Goal: Task Accomplishment & Management: Complete application form

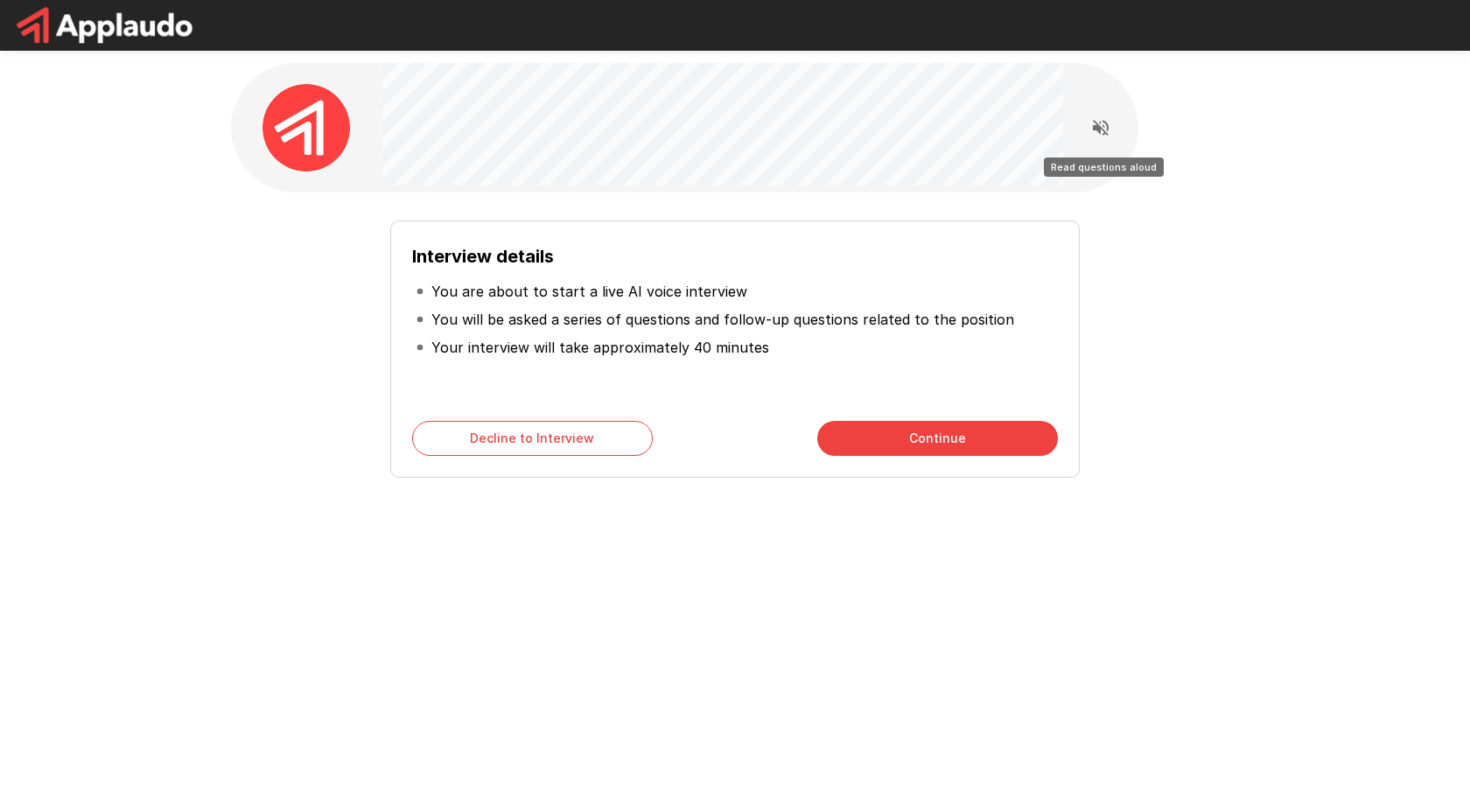
click at [1104, 125] on icon "Read questions aloud" at bounding box center [1100, 128] width 21 height 21
click at [945, 432] on button "Continue" at bounding box center [937, 438] width 241 height 35
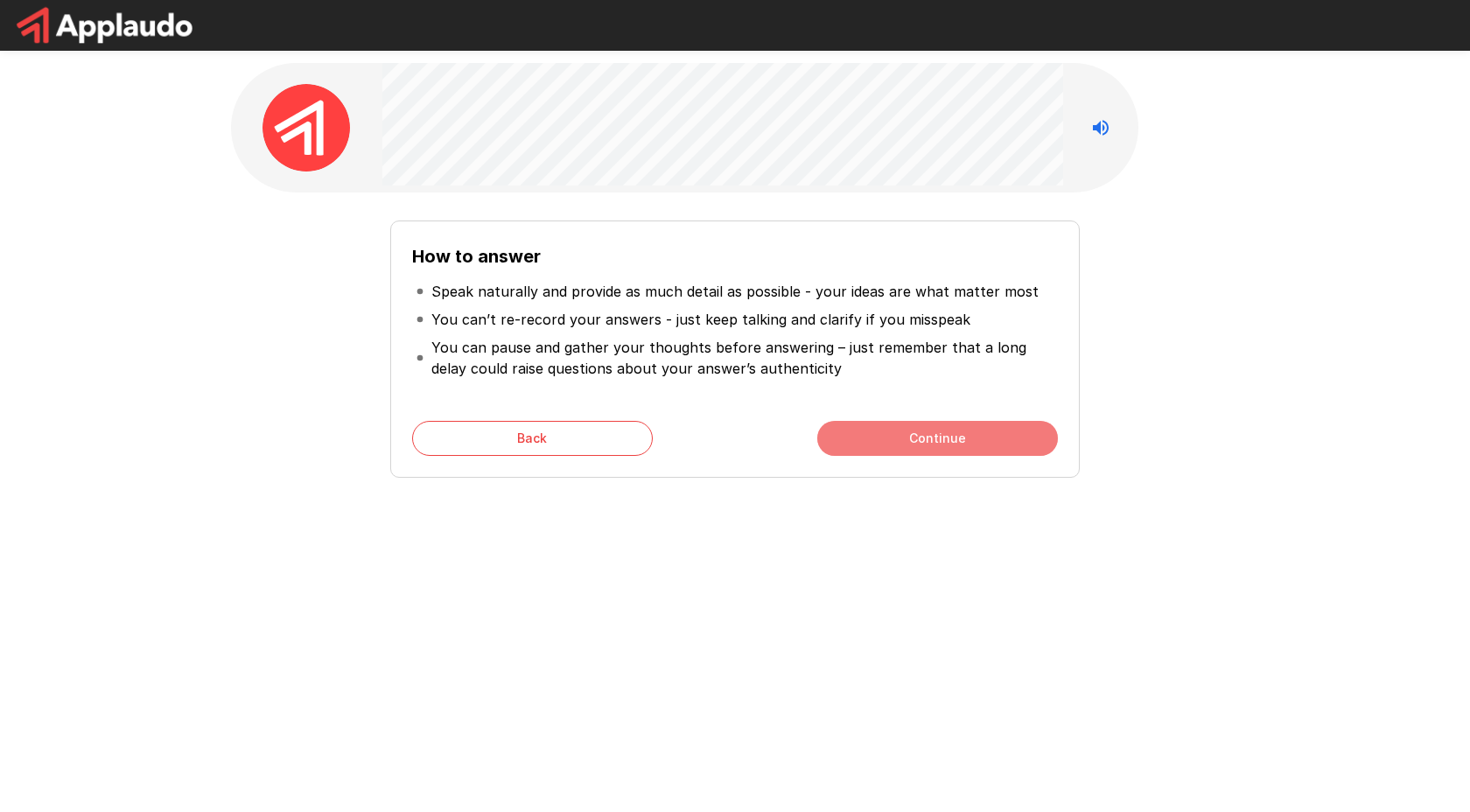
click at [945, 432] on button "Continue" at bounding box center [937, 438] width 241 height 35
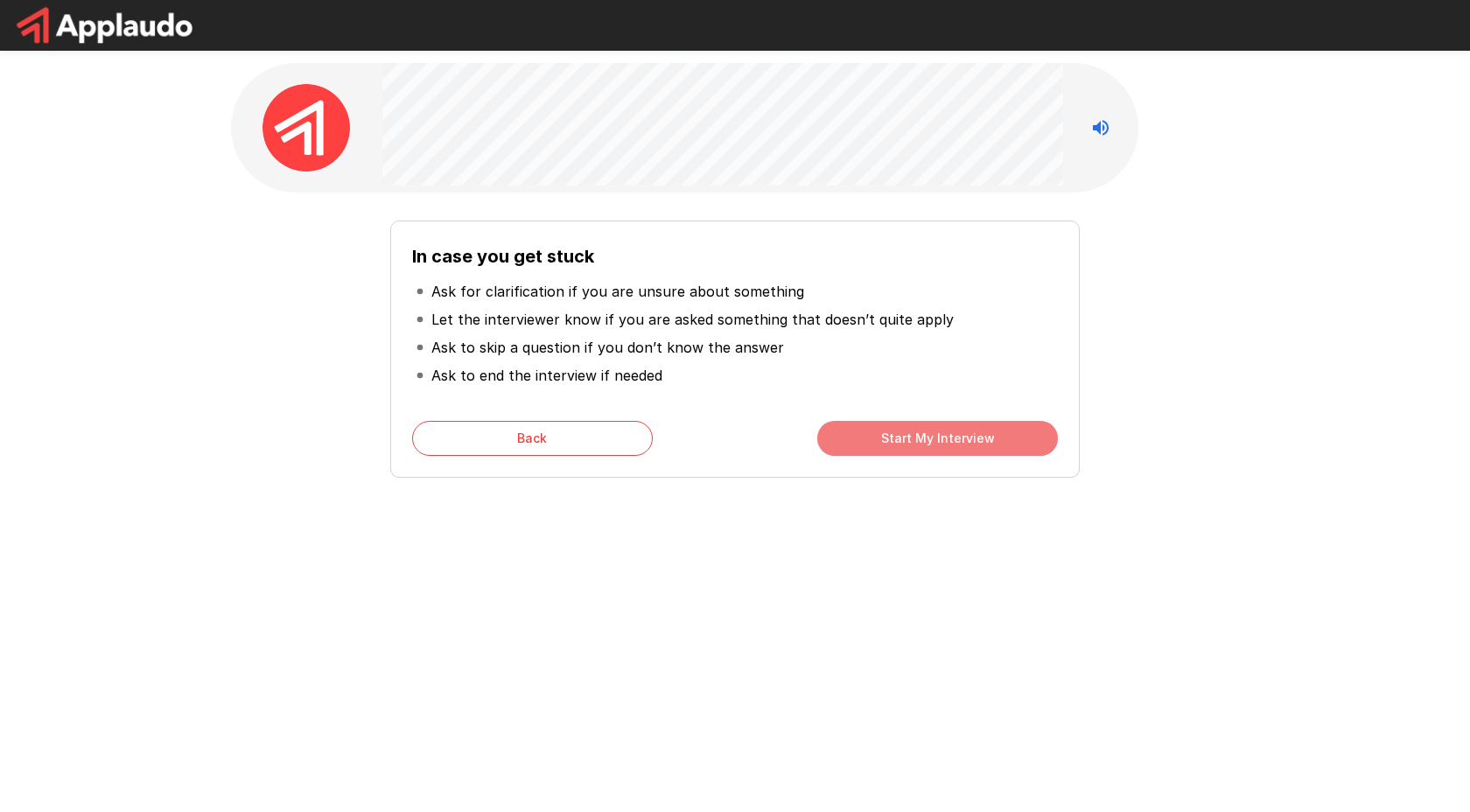
click at [901, 433] on button "Start My Interview" at bounding box center [937, 438] width 241 height 35
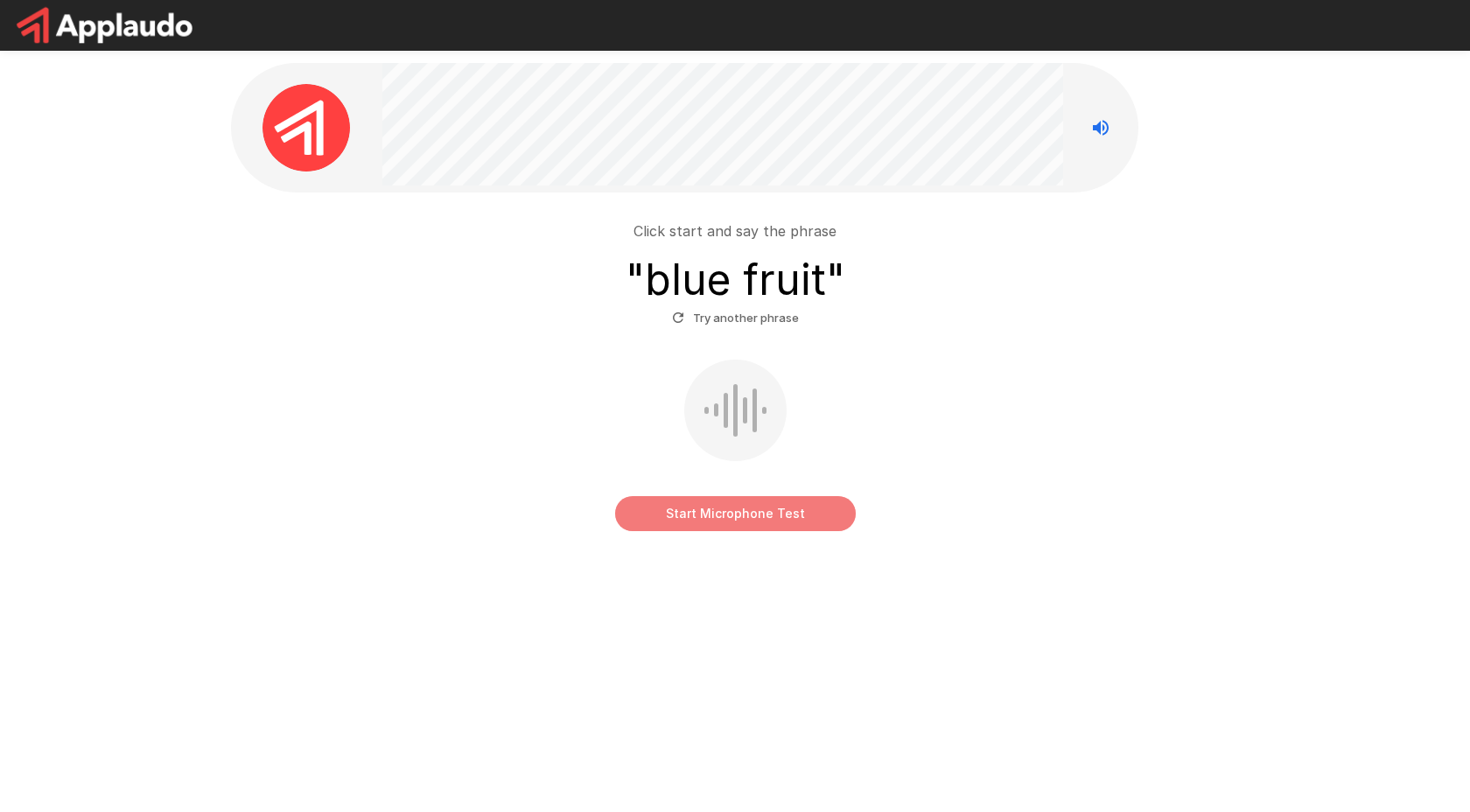
click at [710, 509] on button "Start Microphone Test" at bounding box center [735, 513] width 241 height 35
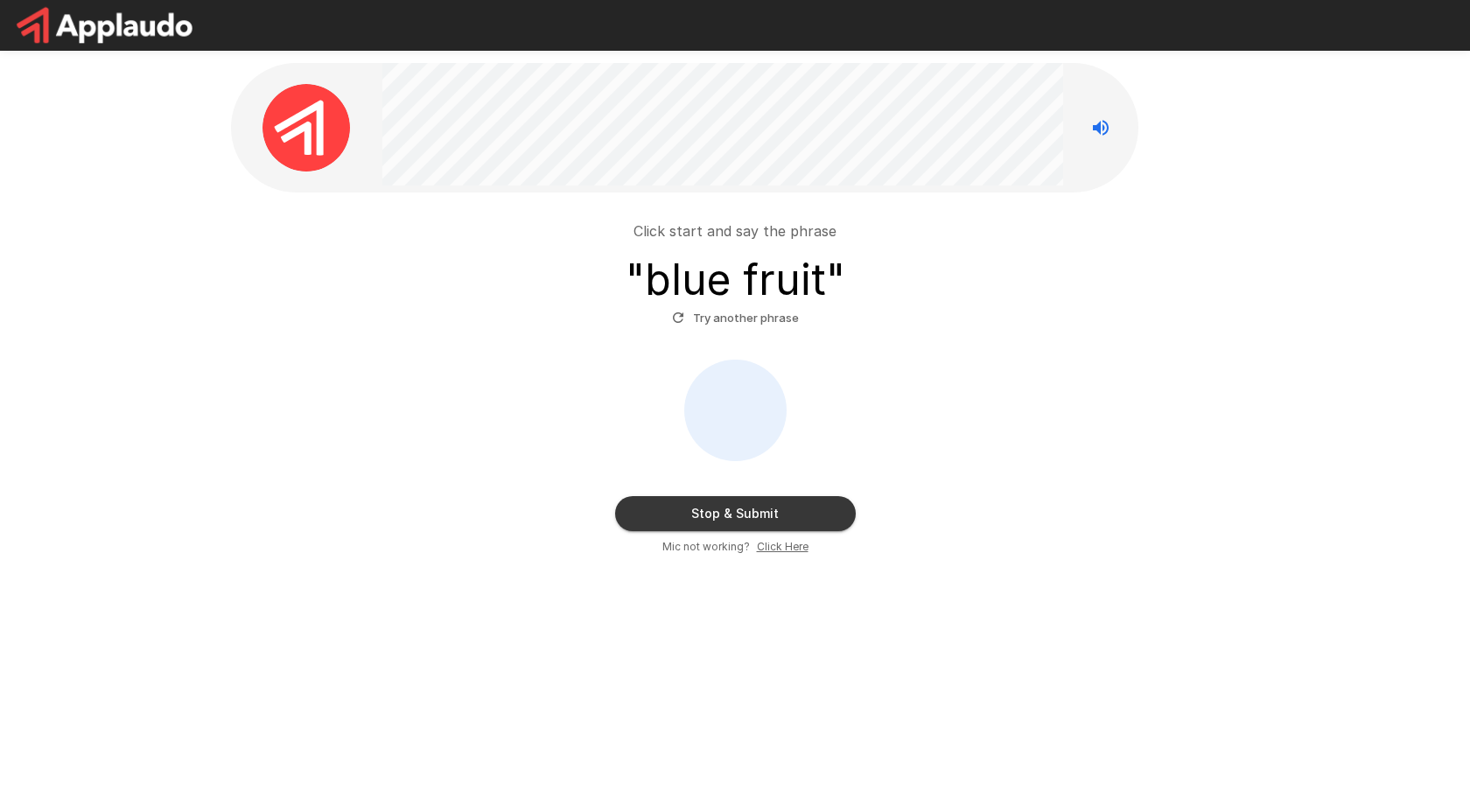
click at [711, 517] on button "Stop & Submit" at bounding box center [735, 513] width 241 height 35
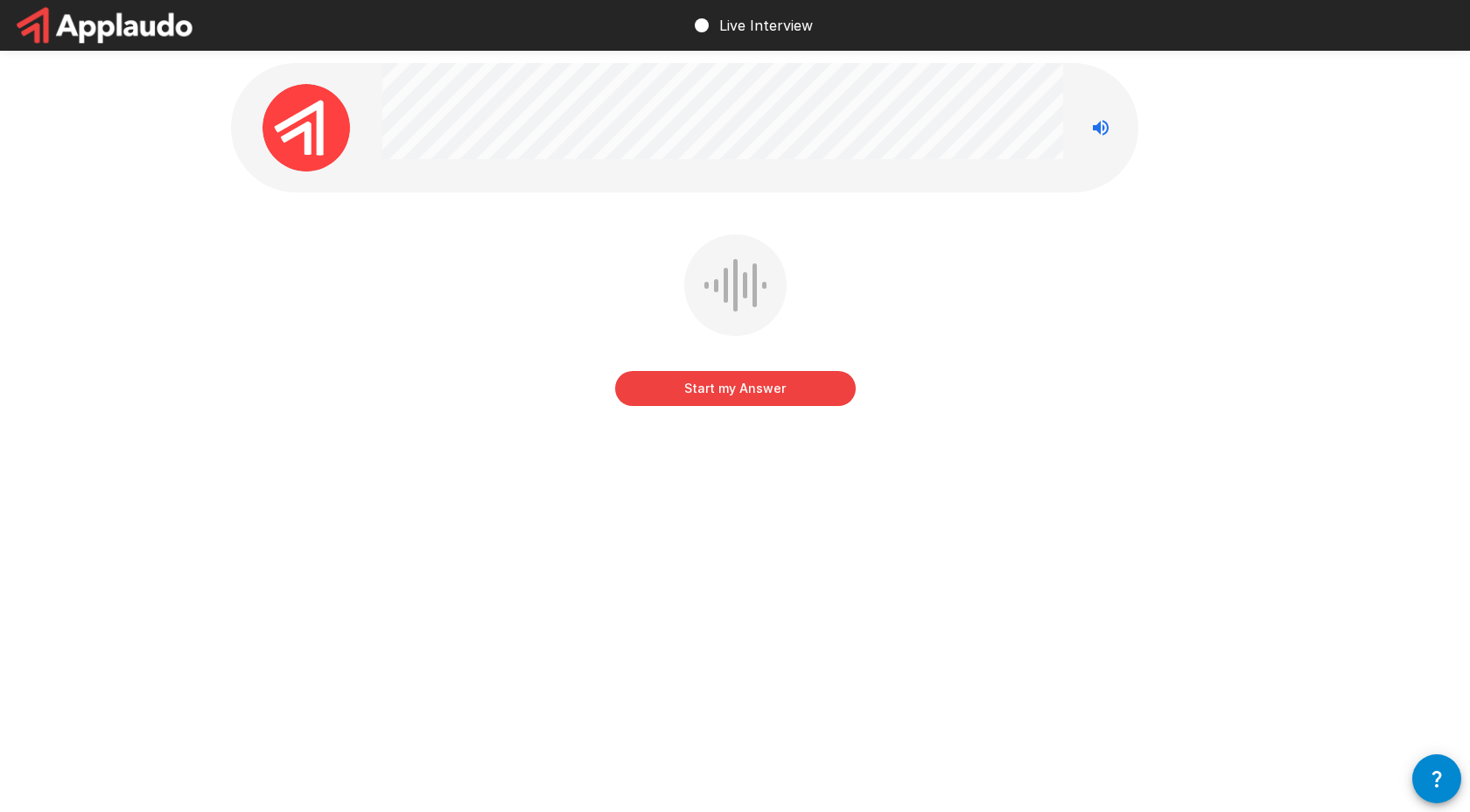
click at [717, 391] on button "Start my Answer" at bounding box center [735, 388] width 241 height 35
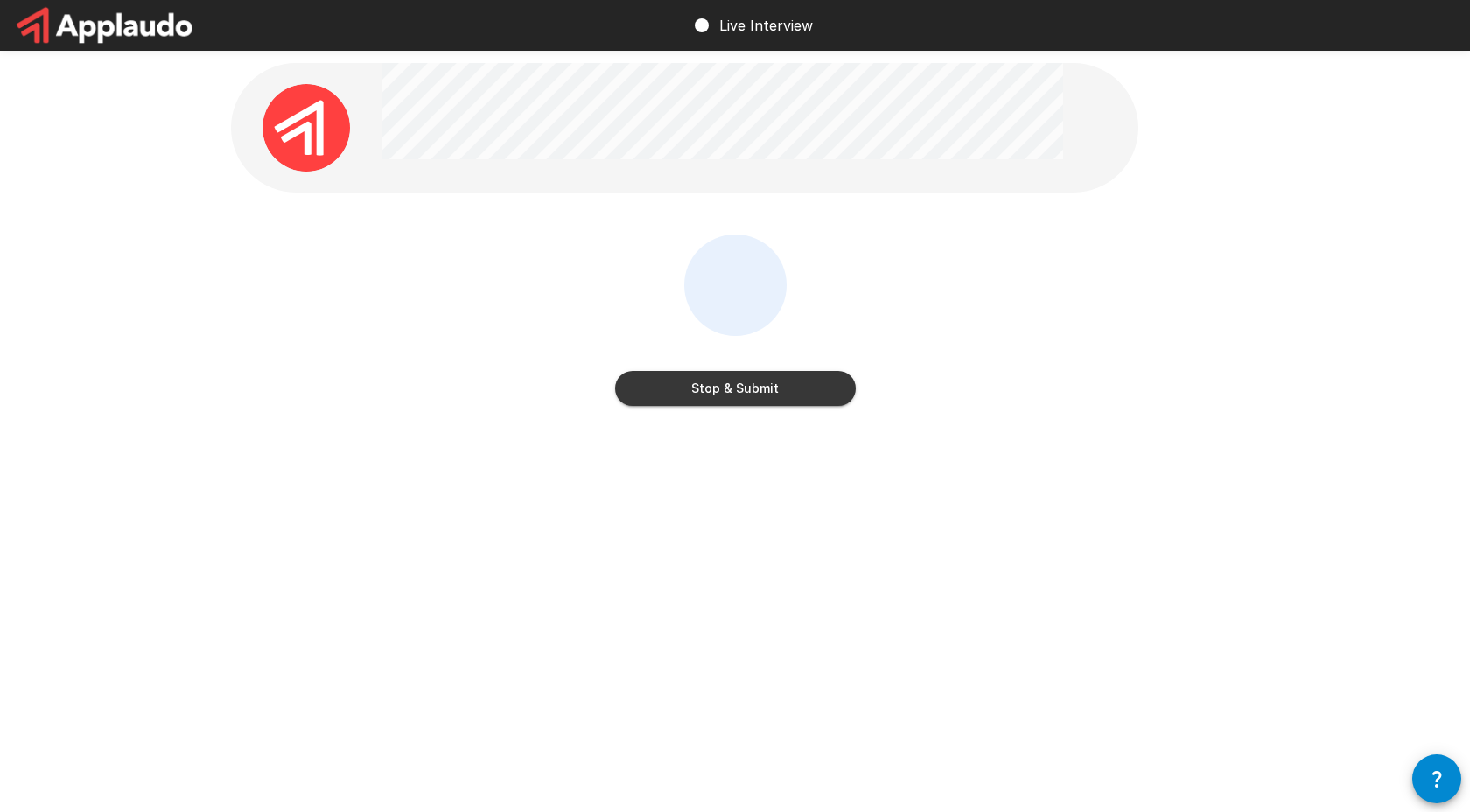
click at [717, 391] on button "Stop & Submit" at bounding box center [735, 388] width 241 height 35
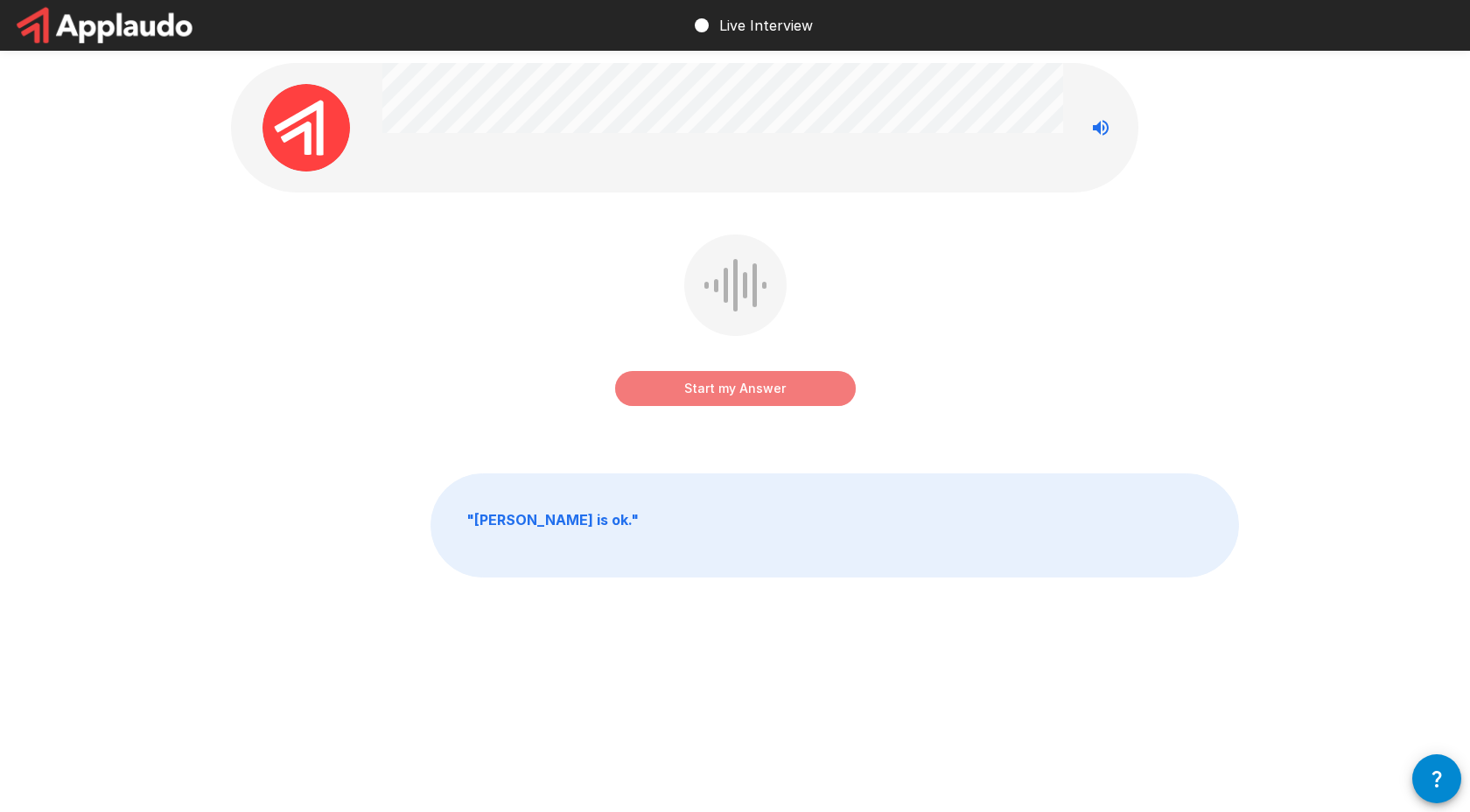
click at [717, 391] on button "Start my Answer" at bounding box center [735, 388] width 241 height 35
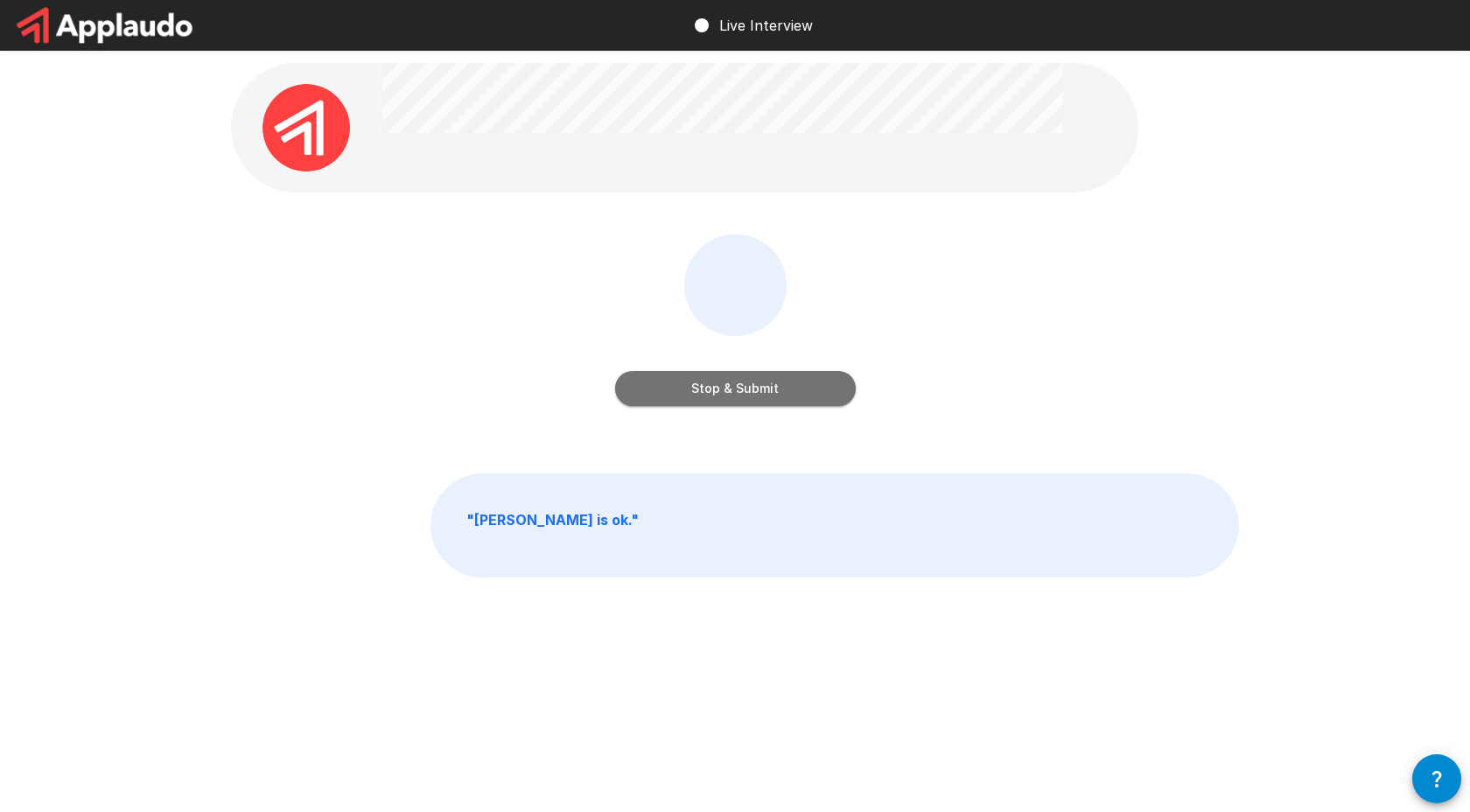
click at [716, 391] on button "Stop & Submit" at bounding box center [735, 388] width 241 height 35
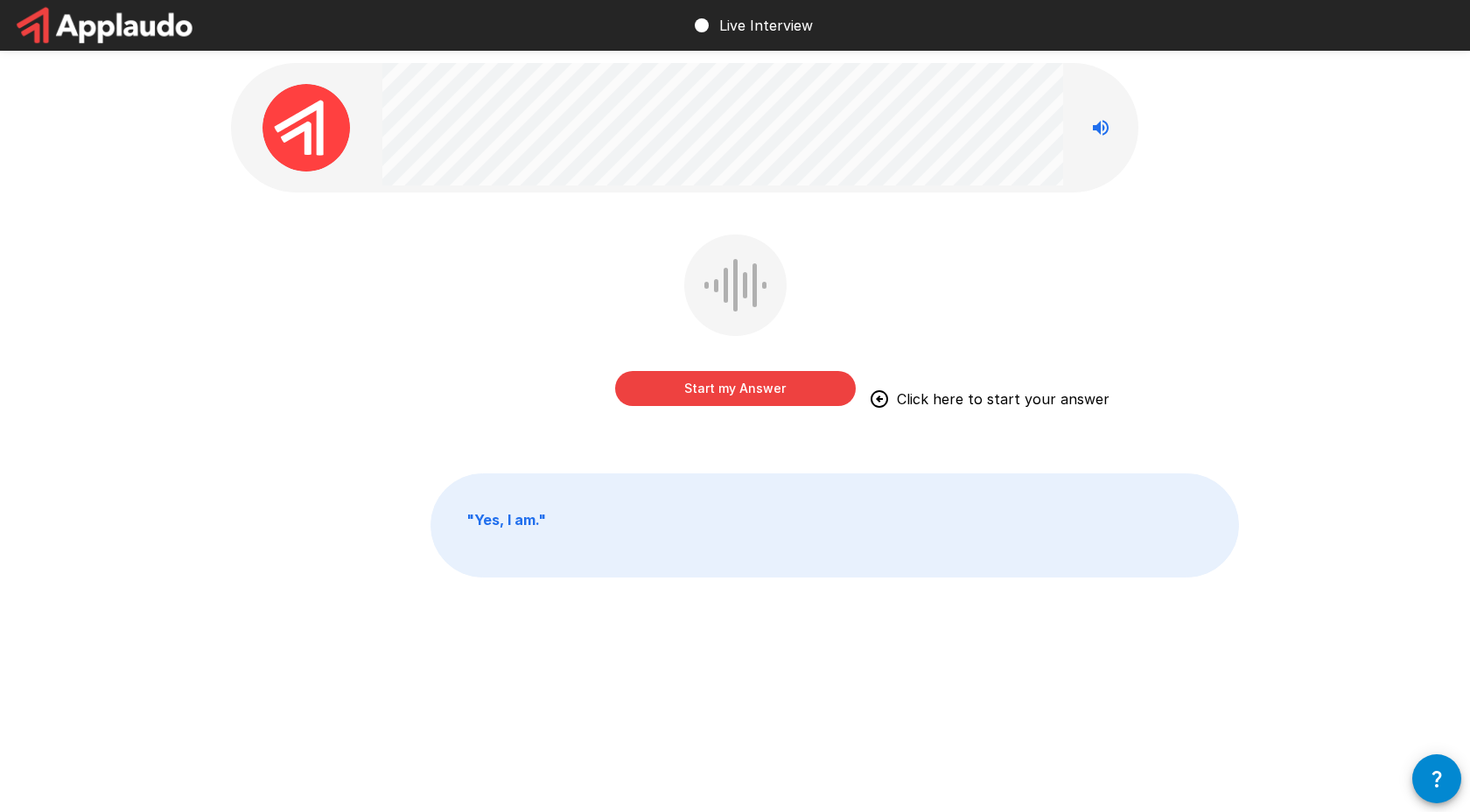
click at [717, 391] on button "Start my Answer" at bounding box center [735, 388] width 241 height 35
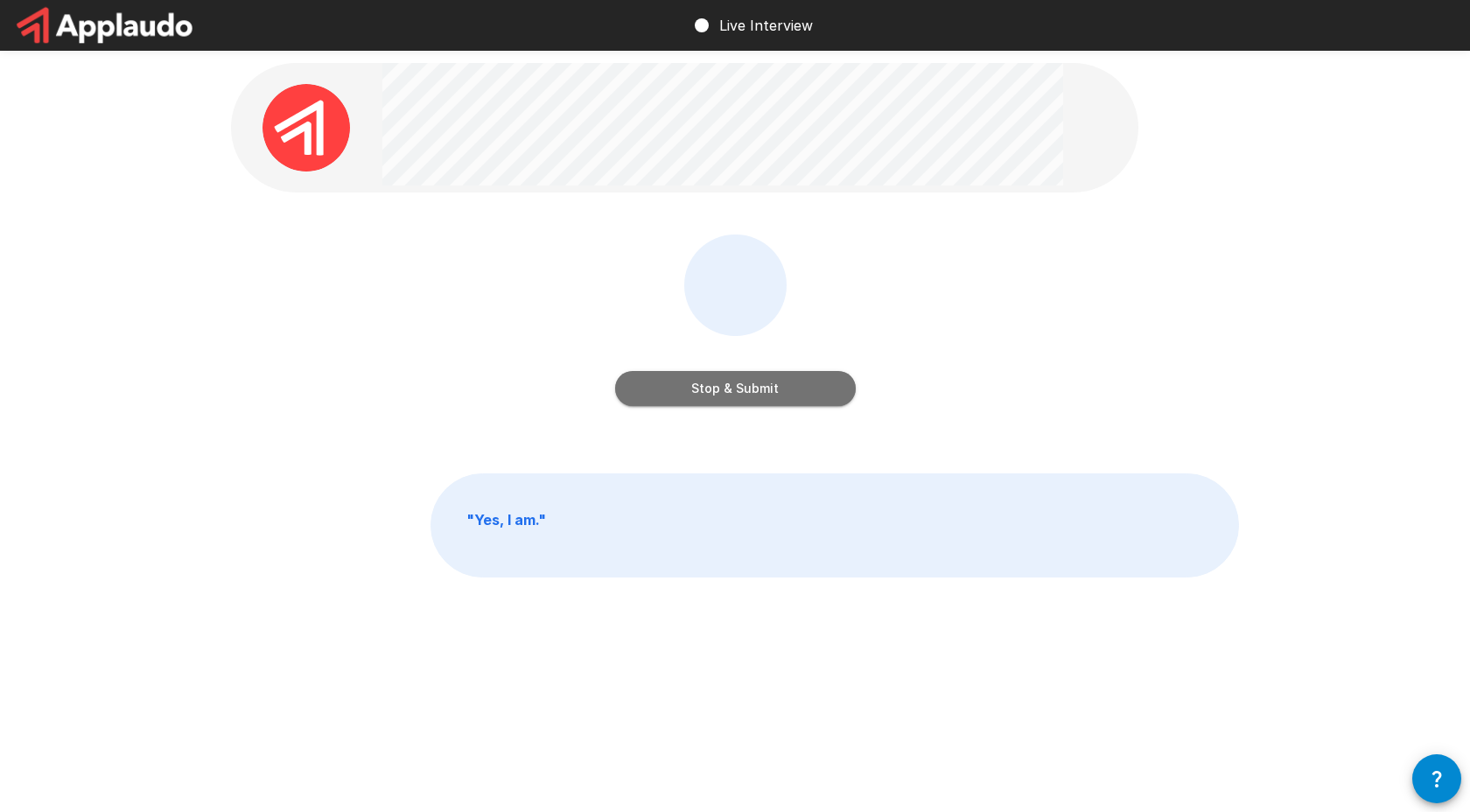
click at [717, 391] on button "Stop & Submit" at bounding box center [735, 388] width 241 height 35
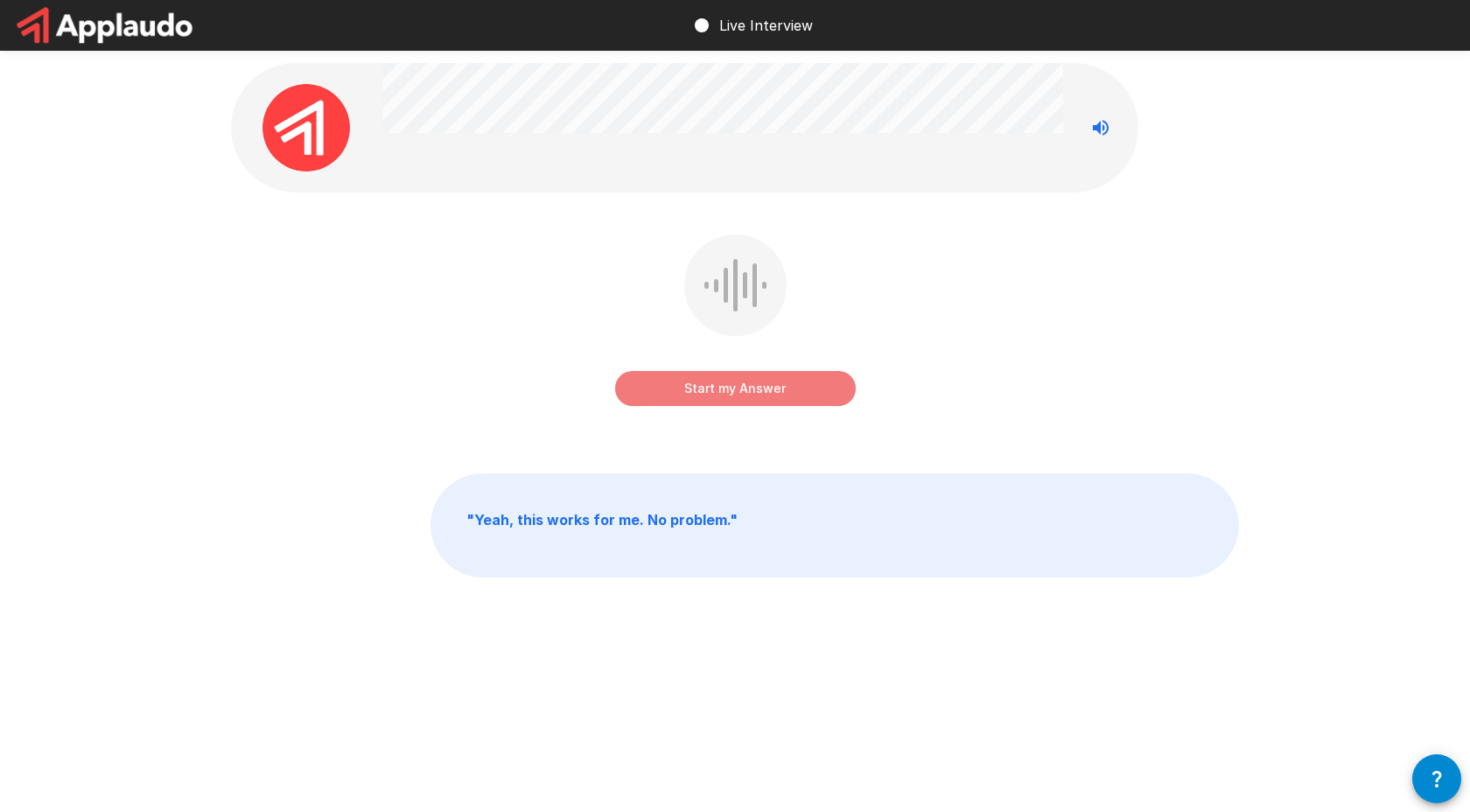
click at [717, 391] on button "Start my Answer" at bounding box center [735, 388] width 241 height 35
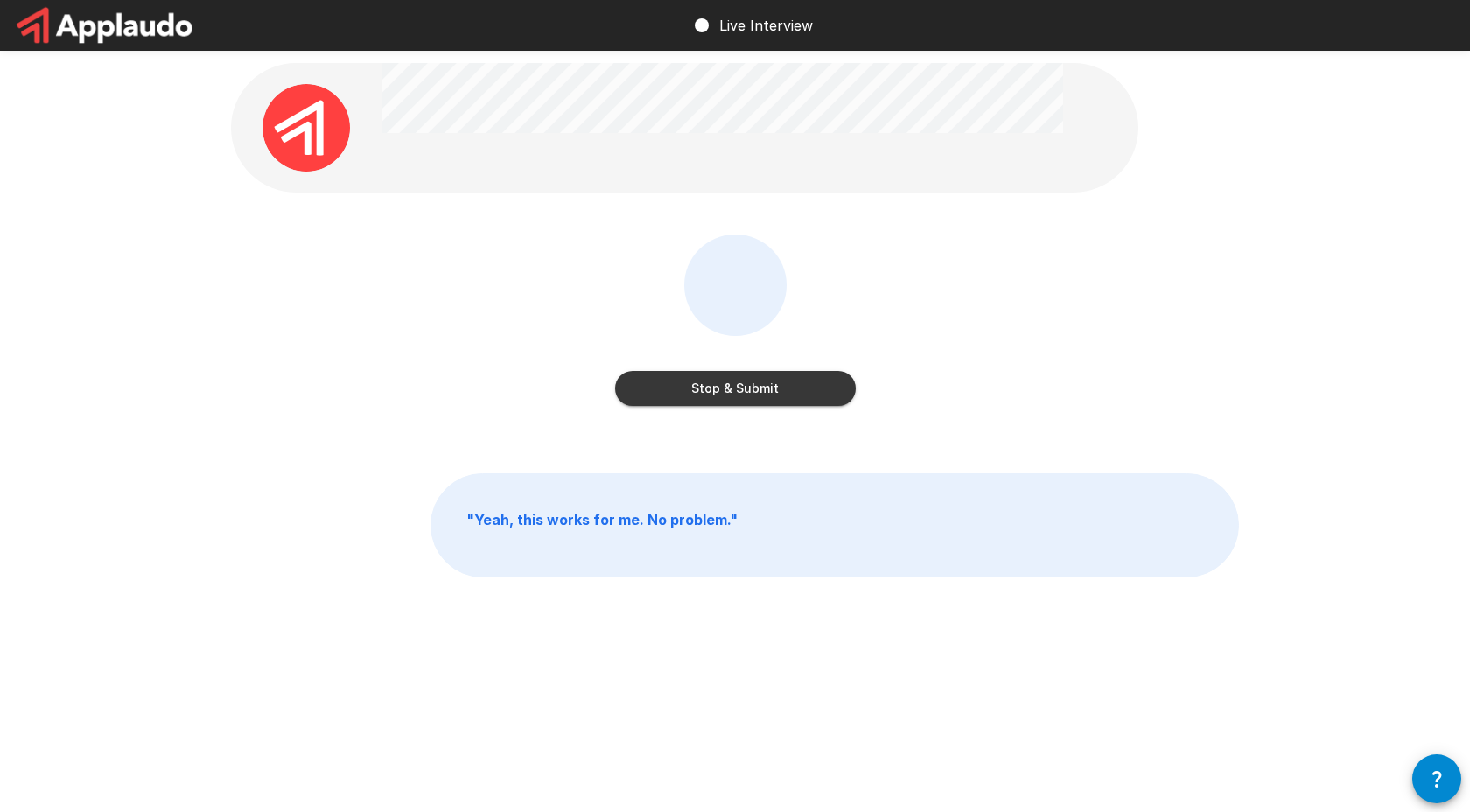
click at [718, 392] on button "Stop & Submit" at bounding box center [735, 388] width 241 height 35
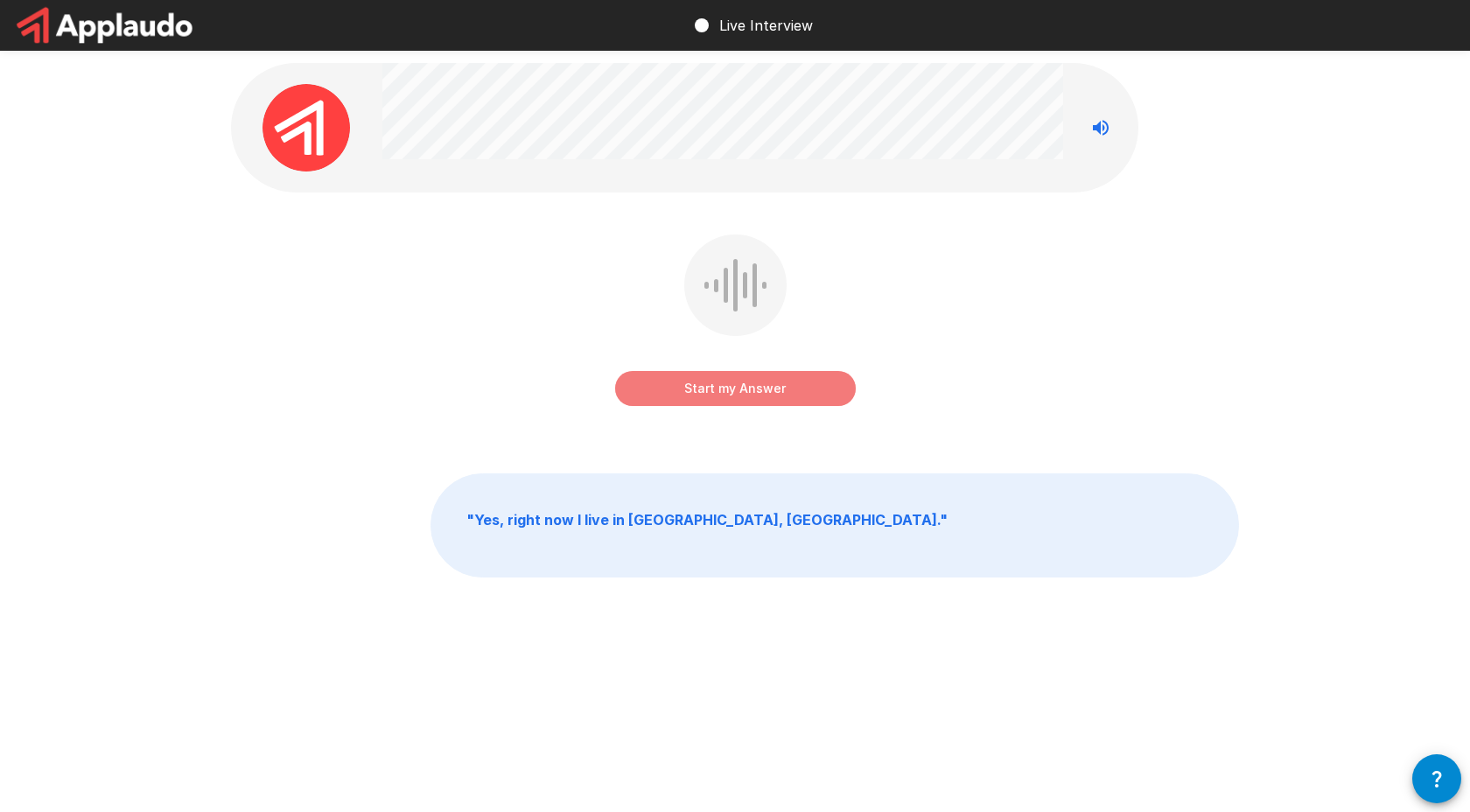
click at [718, 392] on button "Start my Answer" at bounding box center [735, 388] width 241 height 35
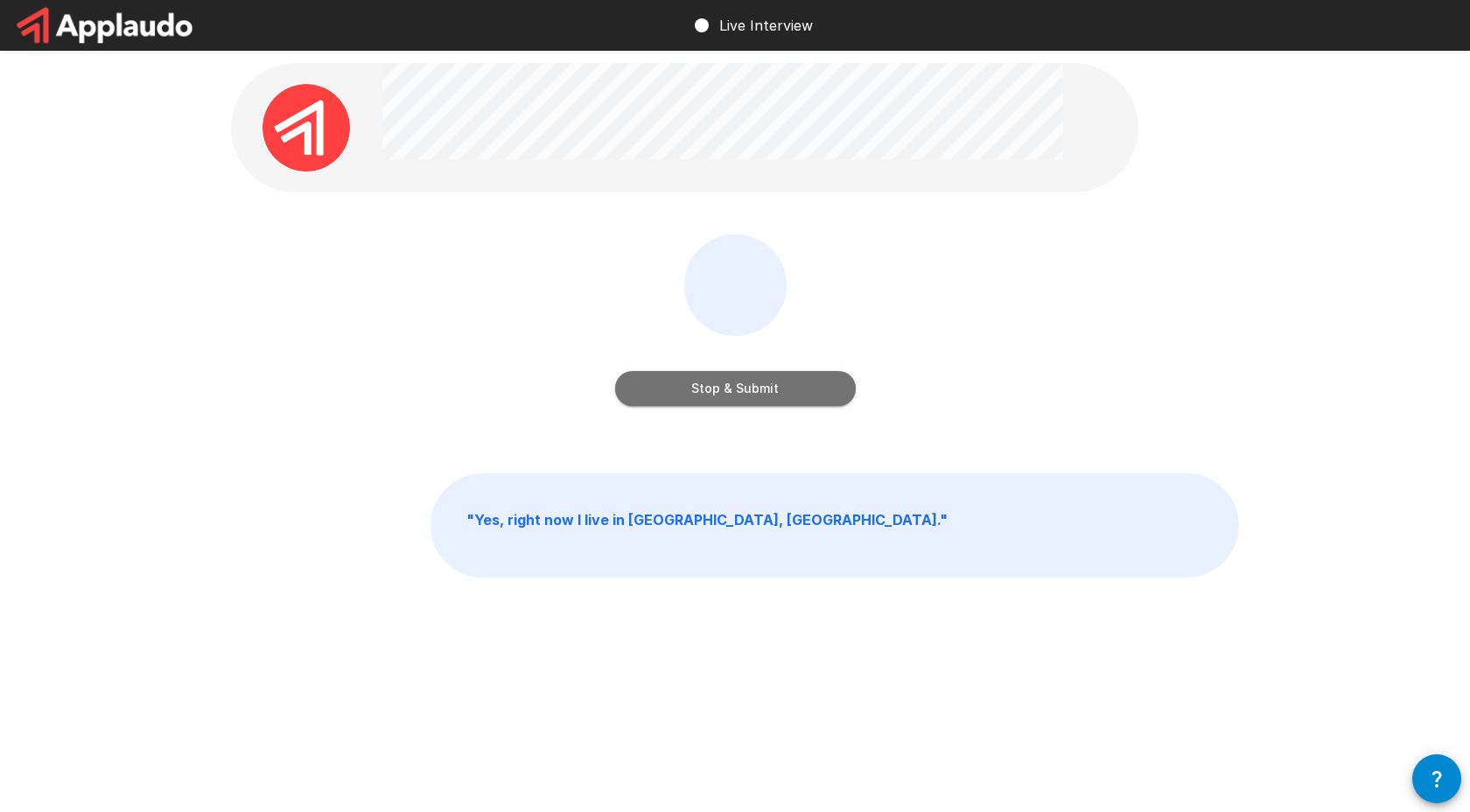
click at [720, 392] on button "Stop & Submit" at bounding box center [735, 388] width 241 height 35
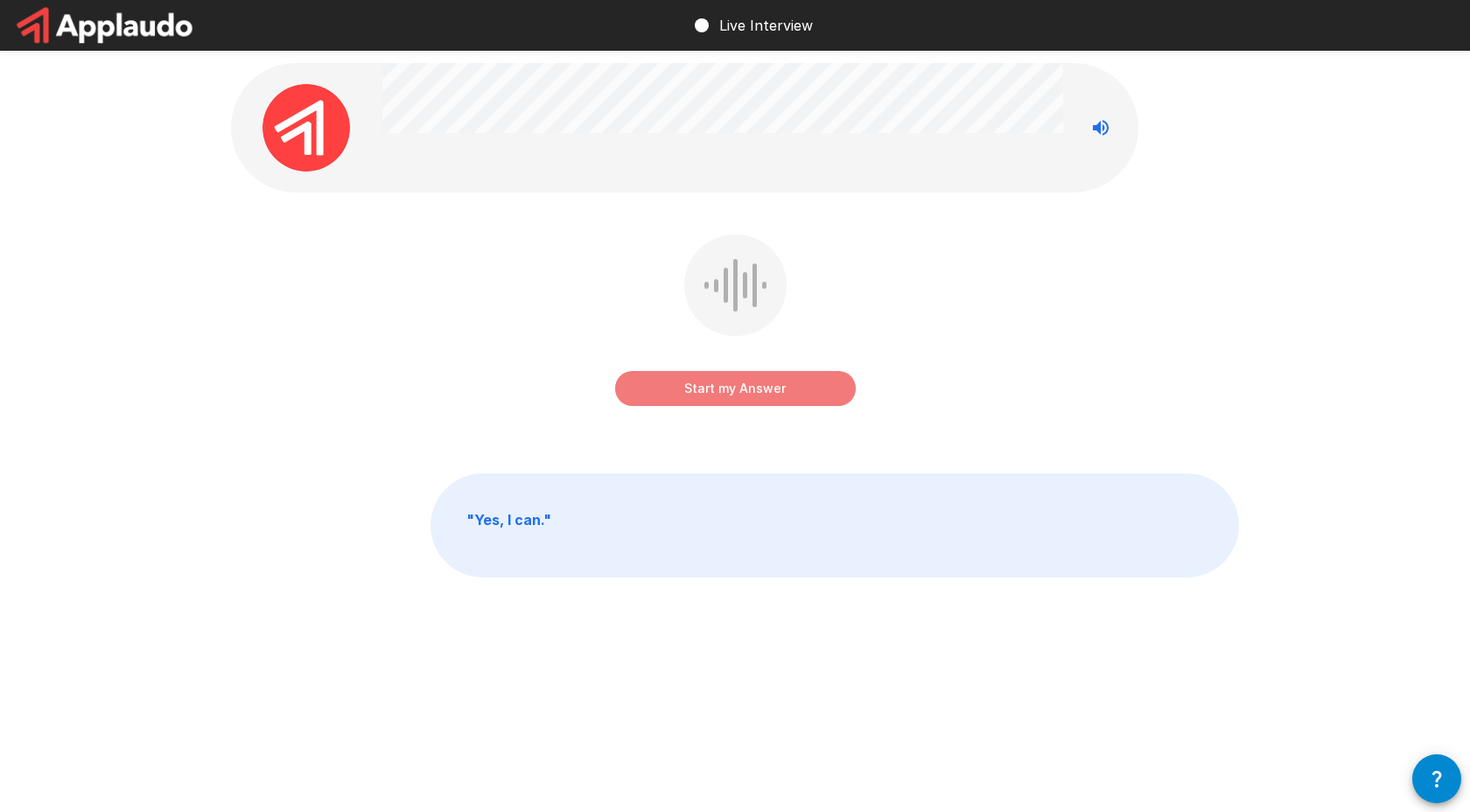
click at [721, 392] on button "Start my Answer" at bounding box center [735, 388] width 241 height 35
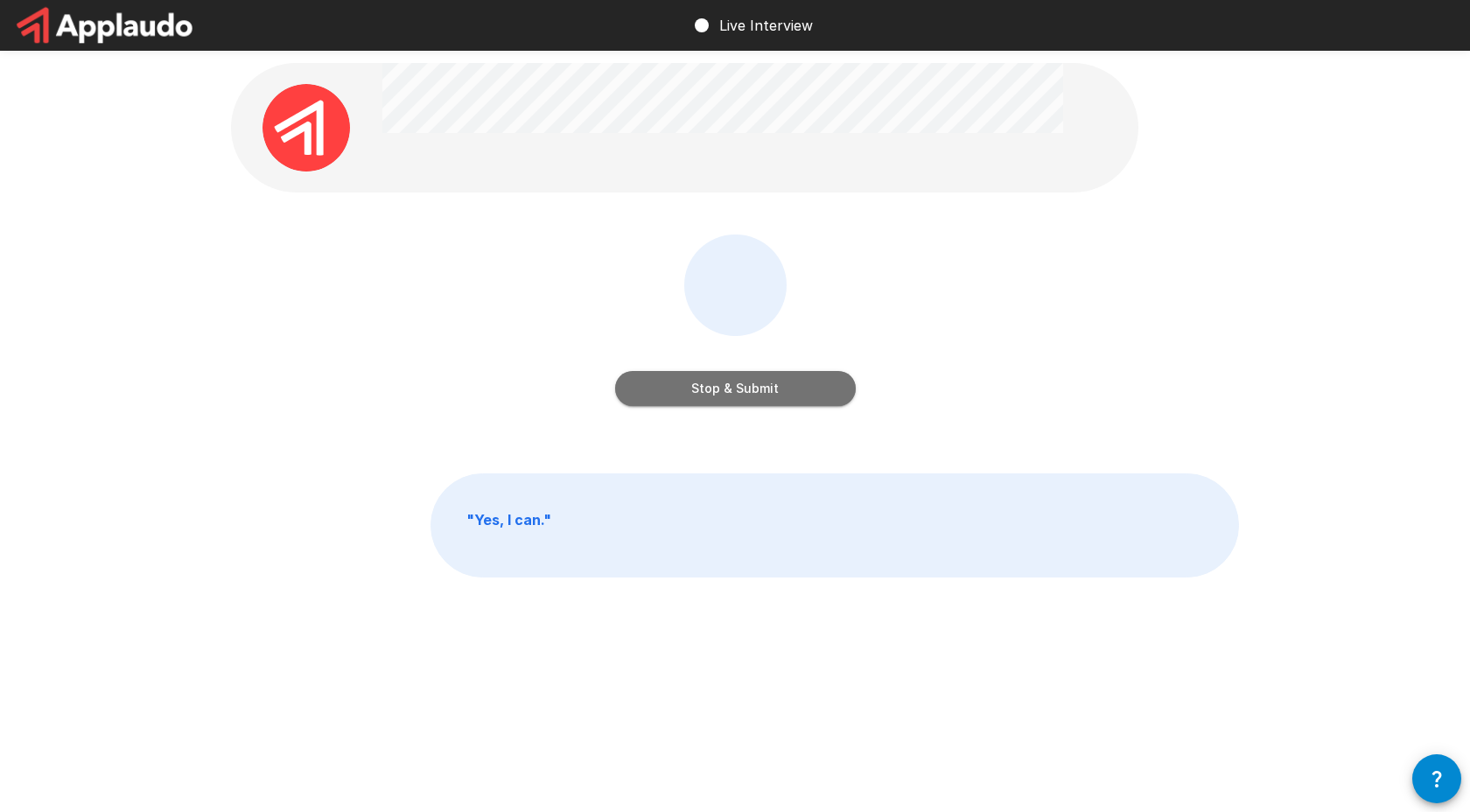
click at [721, 393] on button "Stop & Submit" at bounding box center [735, 388] width 241 height 35
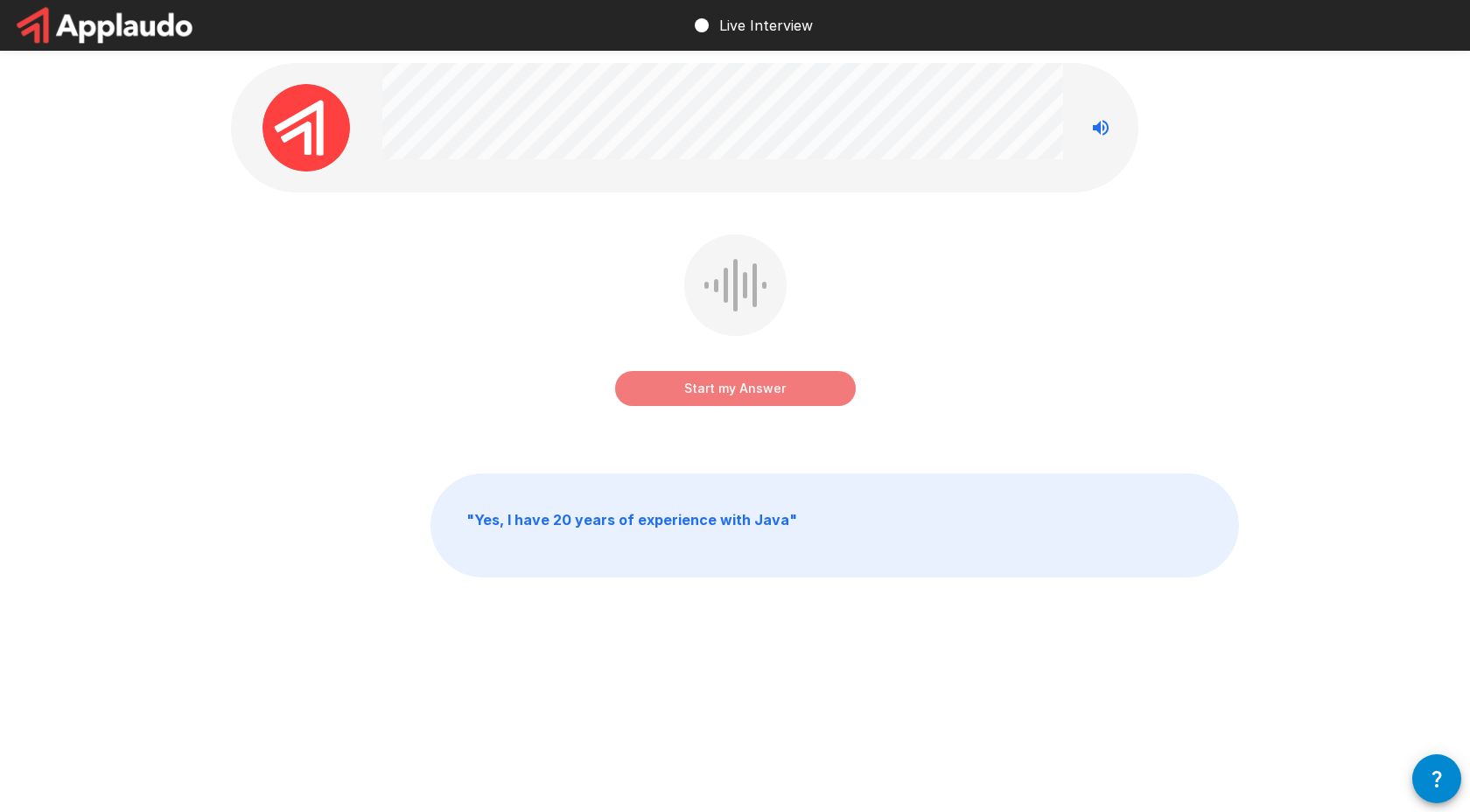
click at [720, 393] on button "Start my Answer" at bounding box center [735, 388] width 241 height 35
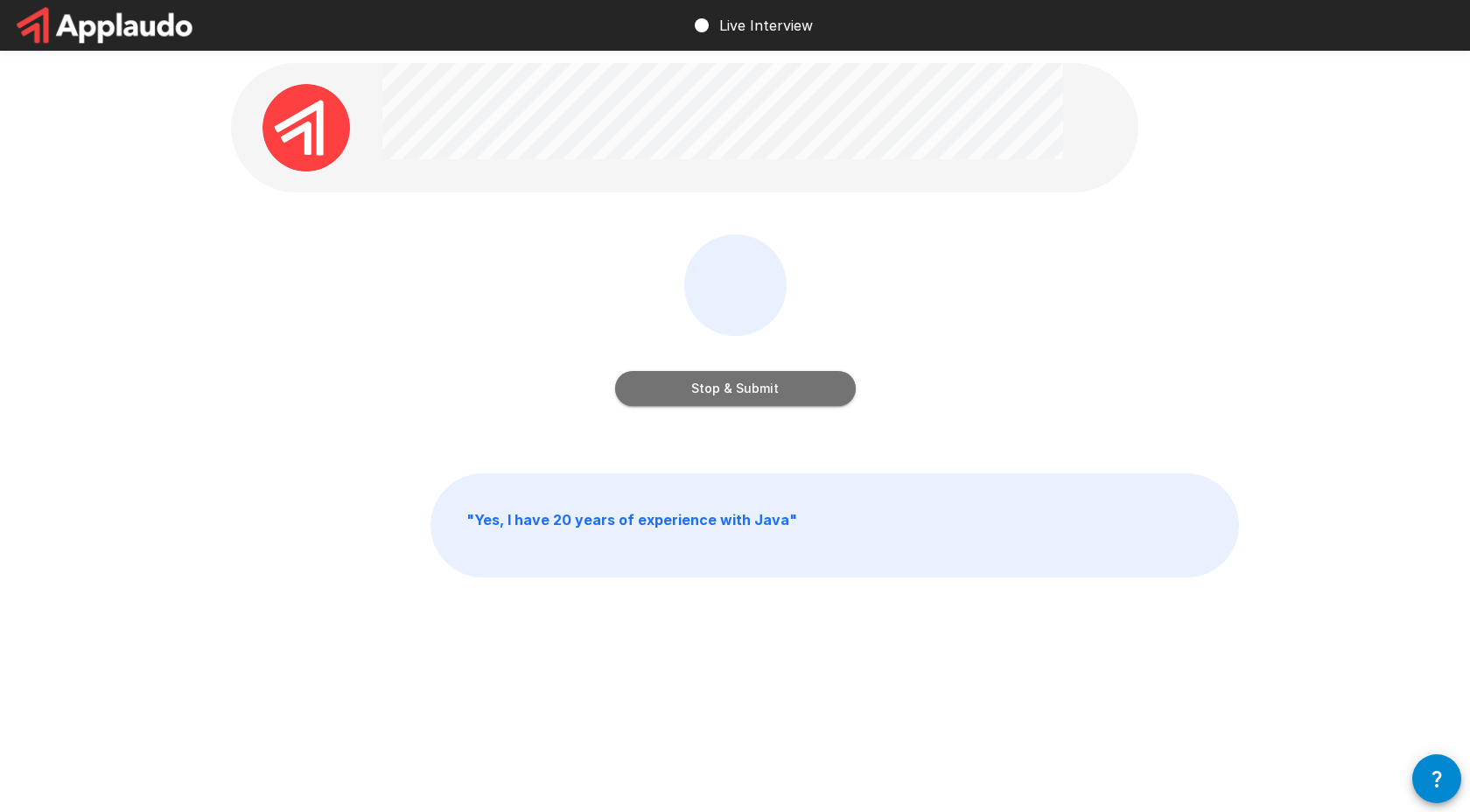
click at [720, 393] on button "Stop & Submit" at bounding box center [735, 388] width 241 height 35
